Goal: Information Seeking & Learning: Find specific fact

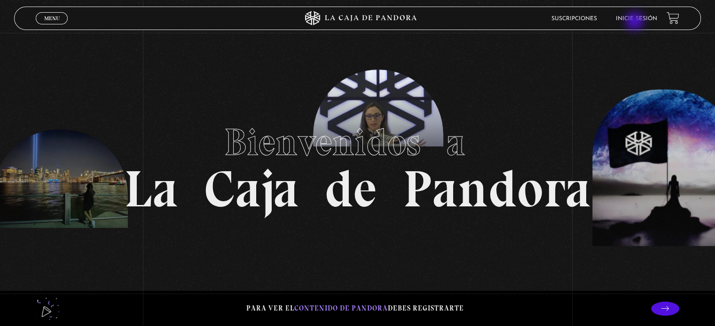
click at [637, 21] on link "Inicie sesión" at bounding box center [635, 19] width 41 height 6
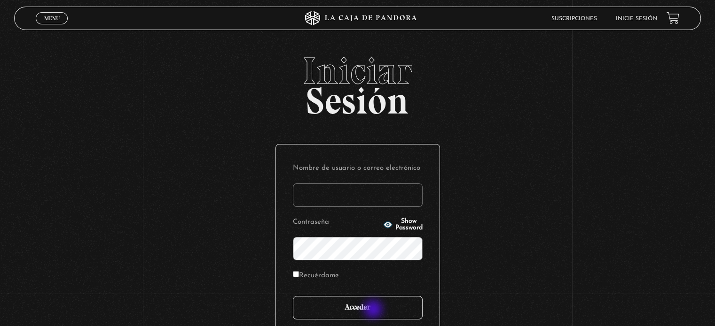
type input "vane.perez.mena@outlook.com"
click at [374, 311] on input "Acceder" at bounding box center [358, 307] width 130 height 23
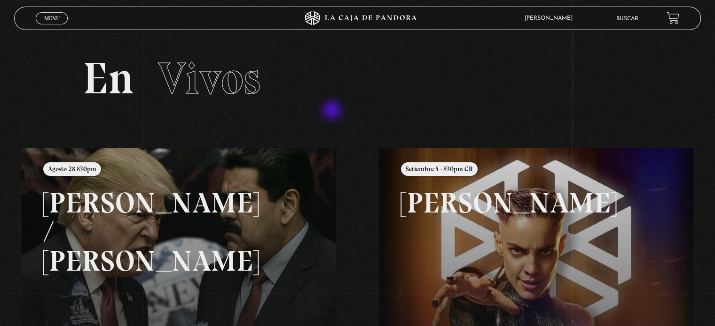
scroll to position [47, 0]
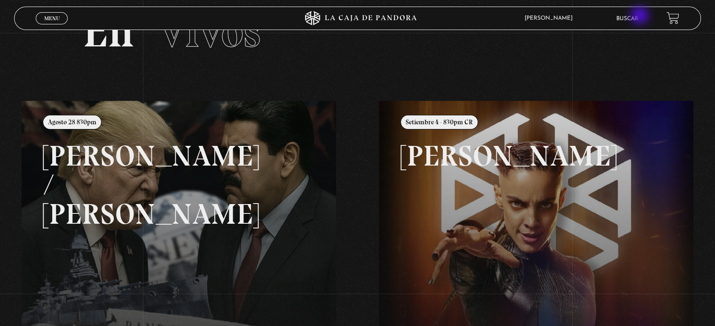
click at [638, 16] on link "Buscar" at bounding box center [627, 19] width 22 height 6
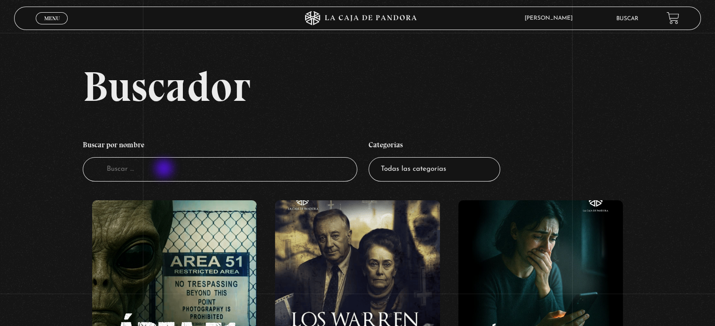
click at [165, 170] on input "Buscador" at bounding box center [220, 169] width 274 height 25
type input "west"
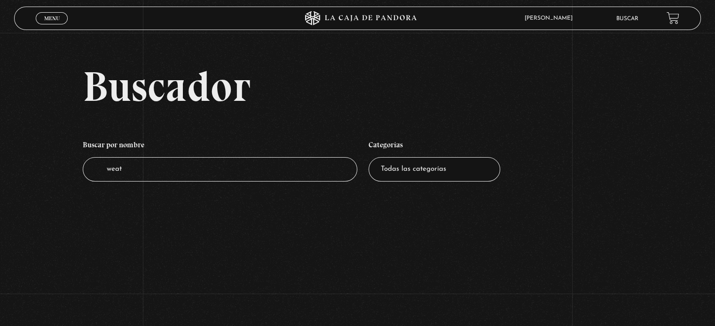
click at [165, 170] on input "weat" at bounding box center [220, 169] width 274 height 25
type input "west"
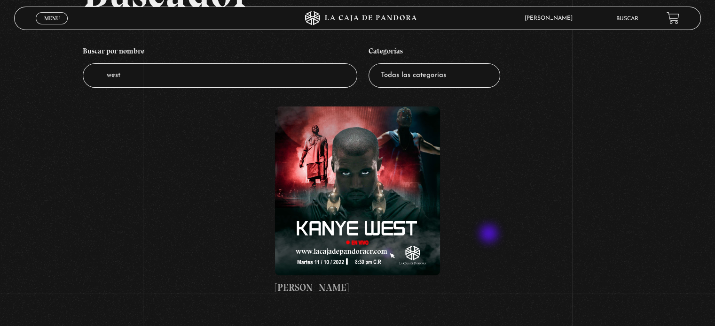
scroll to position [141, 0]
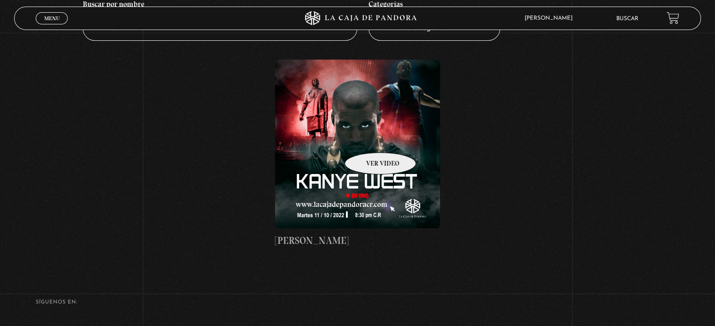
click at [368, 139] on figure at bounding box center [357, 144] width 164 height 169
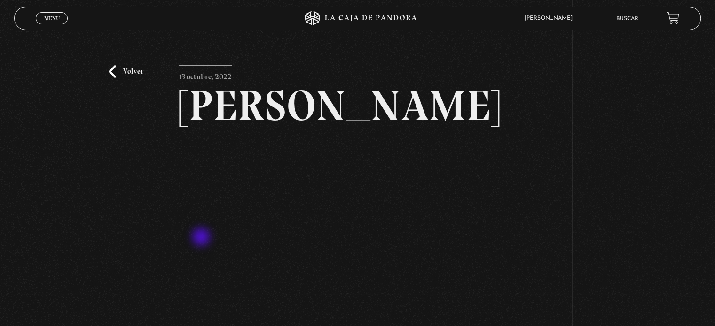
scroll to position [47, 0]
